Goal: Find specific page/section: Find specific page/section

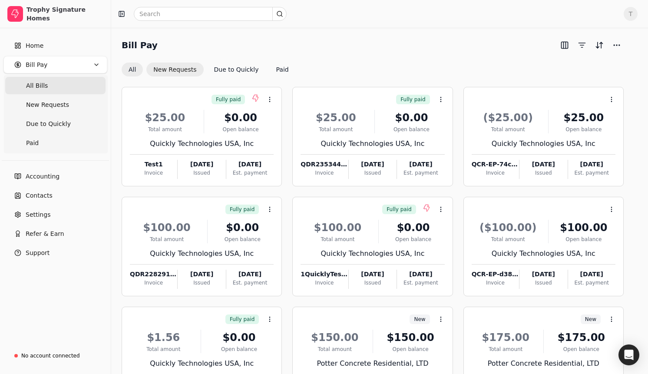
click at [166, 73] on button "New Requests" at bounding box center [174, 70] width 57 height 14
drag, startPoint x: 55, startPoint y: 78, endPoint x: 142, endPoint y: 80, distance: 86.9
click at [55, 78] on Bills "All Bills" at bounding box center [55, 85] width 100 height 17
click at [271, 96] on icon at bounding box center [269, 99] width 7 height 7
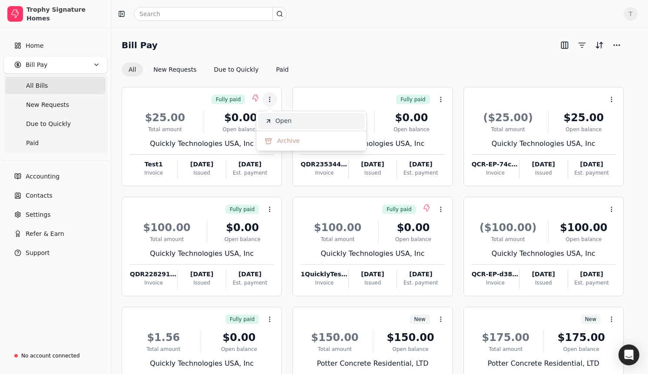
click at [272, 117] on li "Open" at bounding box center [311, 121] width 107 height 16
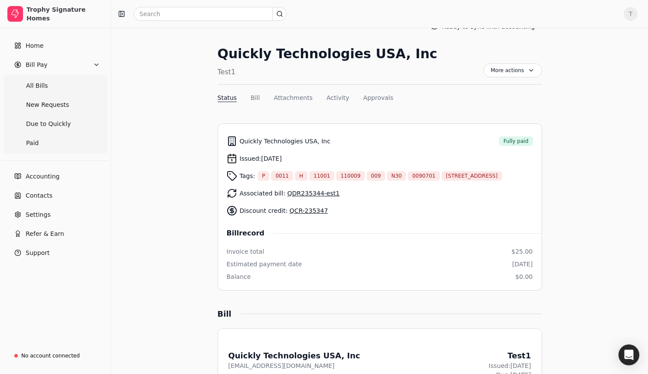
scroll to position [17, 0]
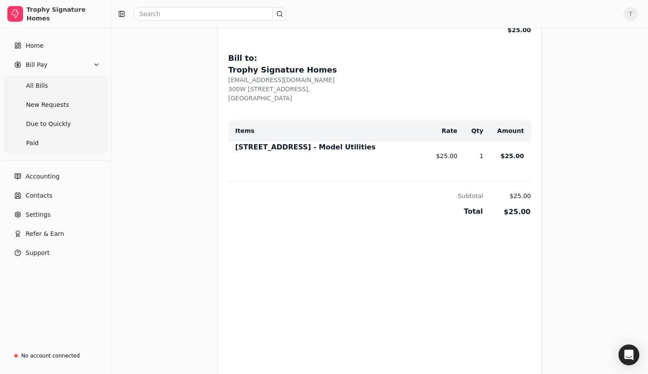
scroll to position [0, 0]
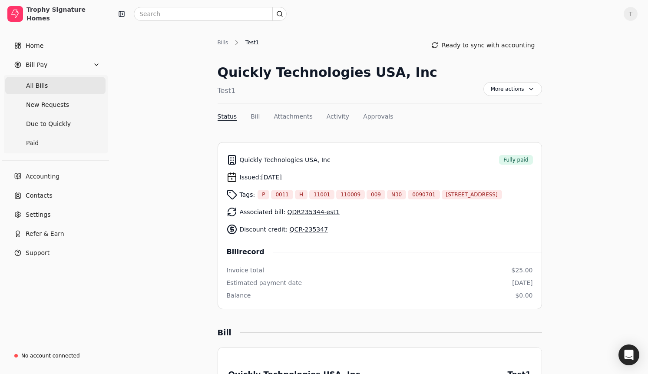
drag, startPoint x: 54, startPoint y: 84, endPoint x: 71, endPoint y: 84, distance: 17.0
click at [54, 84] on Bills "All Bills" at bounding box center [55, 85] width 100 height 17
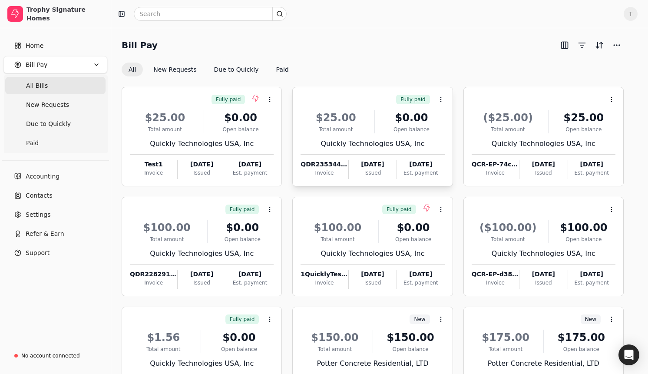
scroll to position [11, 0]
